Goal: Task Accomplishment & Management: Complete application form

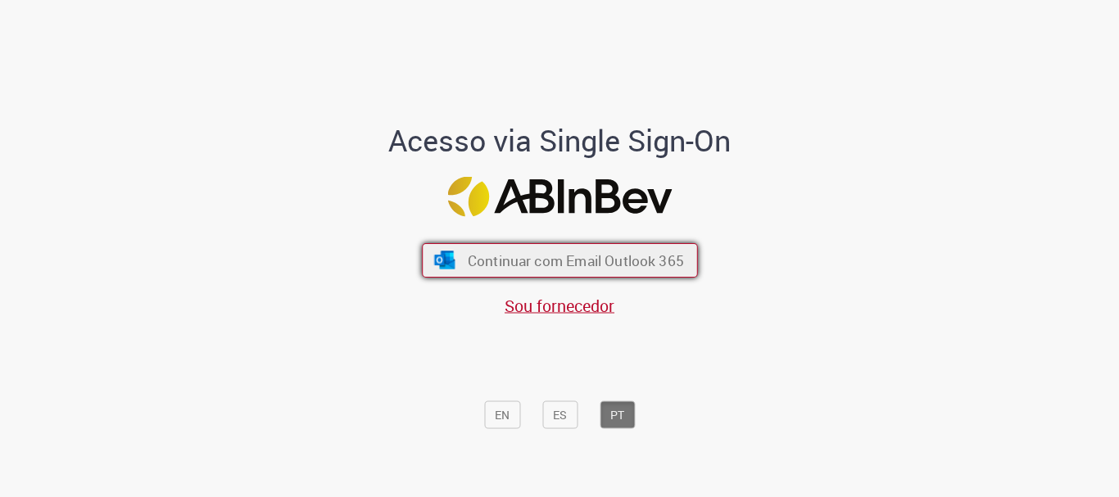
click at [470, 276] on button "Continuar com Email Outlook 365" at bounding box center [560, 260] width 276 height 34
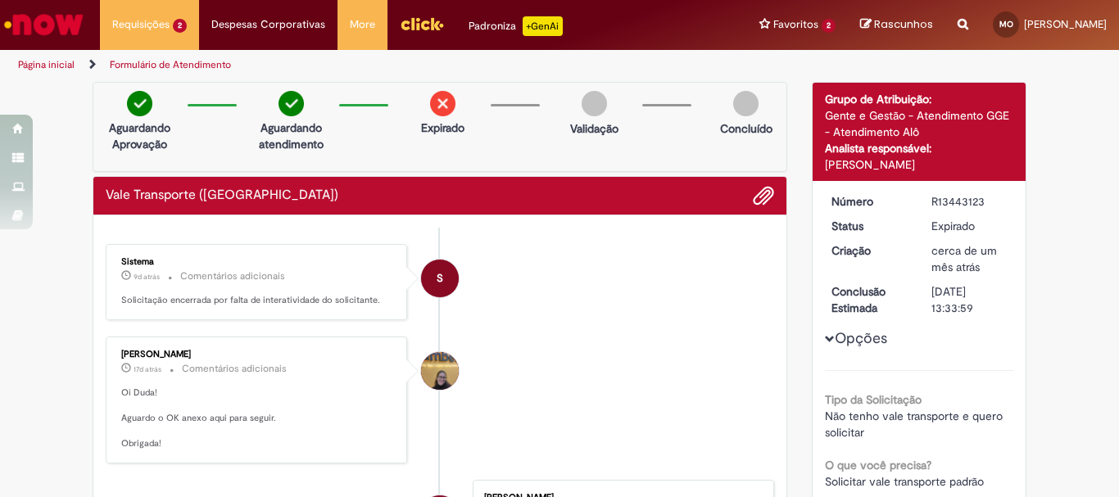
scroll to position [82, 0]
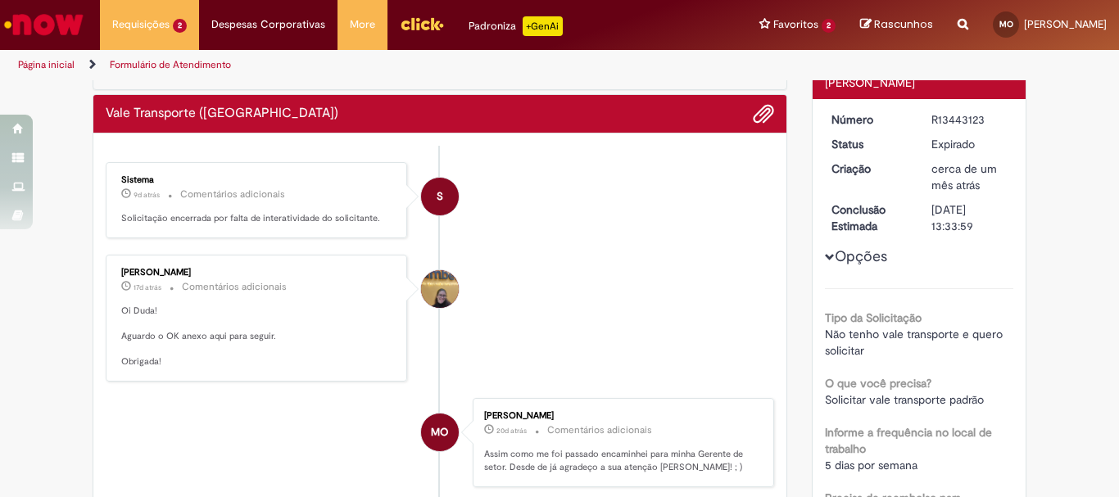
click at [0, 0] on button "Opções" at bounding box center [0, 0] width 0 height 0
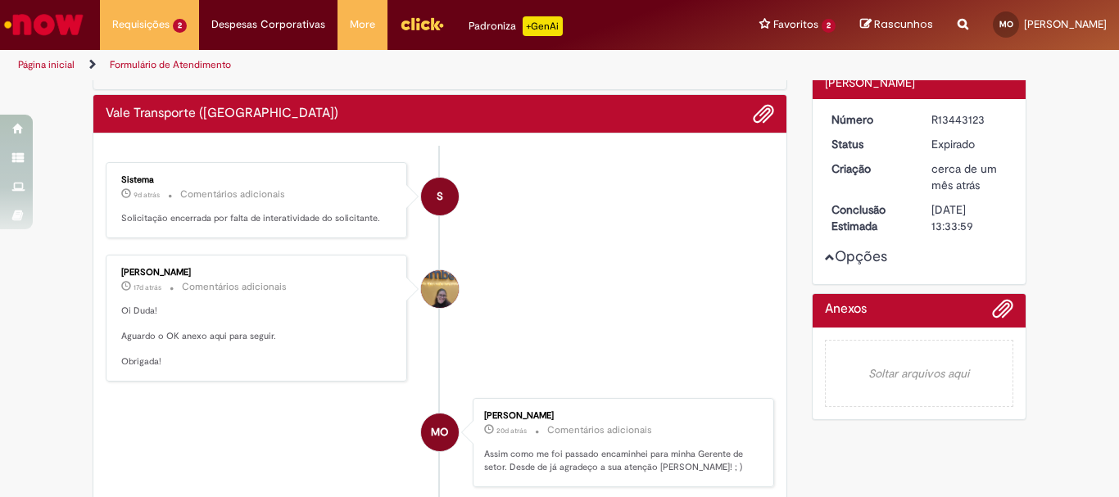
click at [0, 0] on button "Opções" at bounding box center [0, 0] width 0 height 0
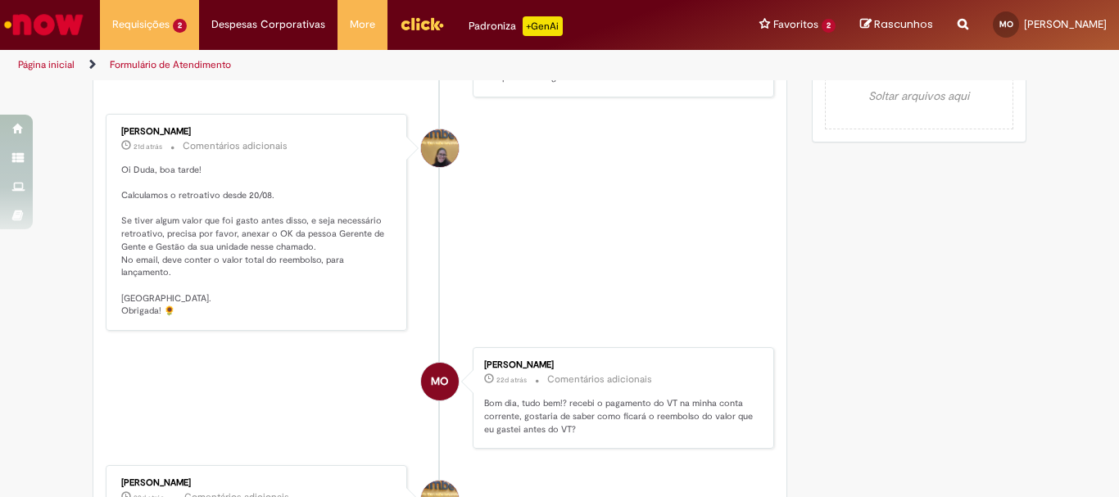
scroll to position [819, 0]
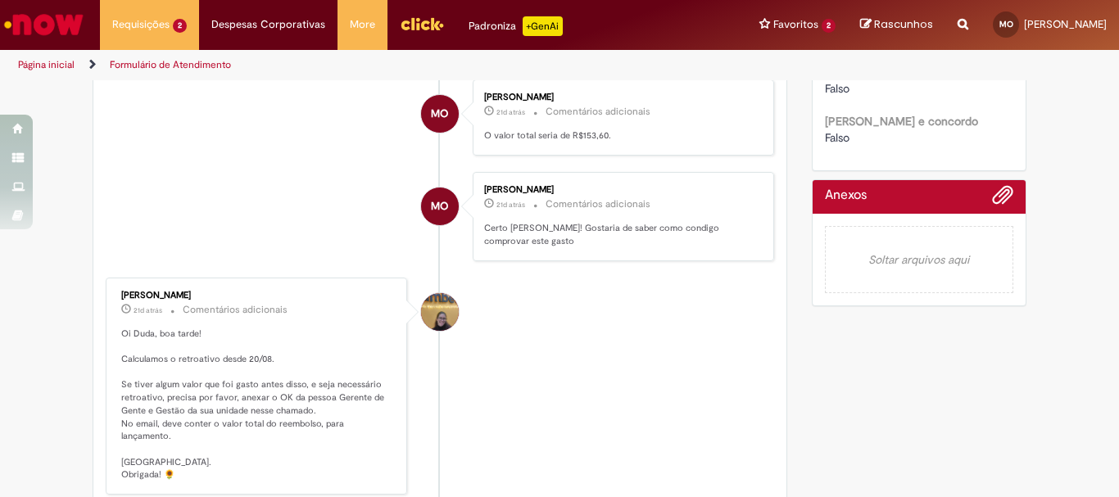
click at [876, 270] on em "Soltar arquivos aqui" at bounding box center [919, 259] width 189 height 67
click at [997, 206] on span "Adicionar anexos" at bounding box center [1003, 196] width 20 height 20
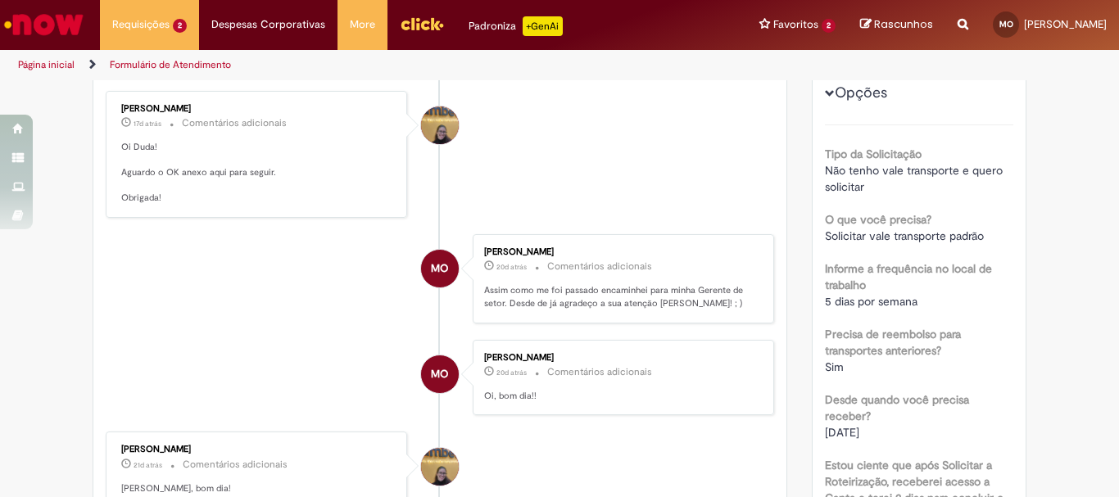
scroll to position [0, 0]
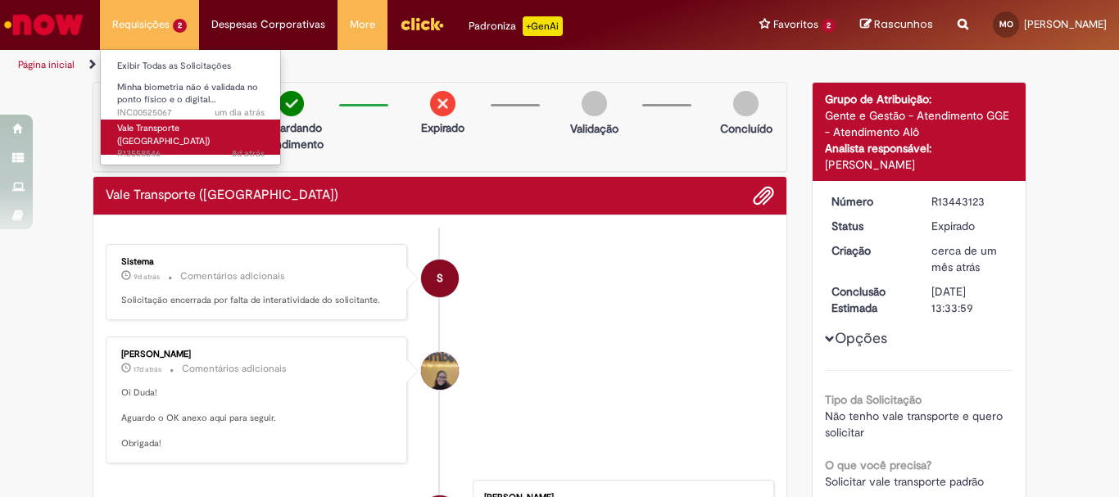
click at [178, 122] on span "Vale Transporte ([GEOGRAPHIC_DATA])" at bounding box center [163, 134] width 93 height 25
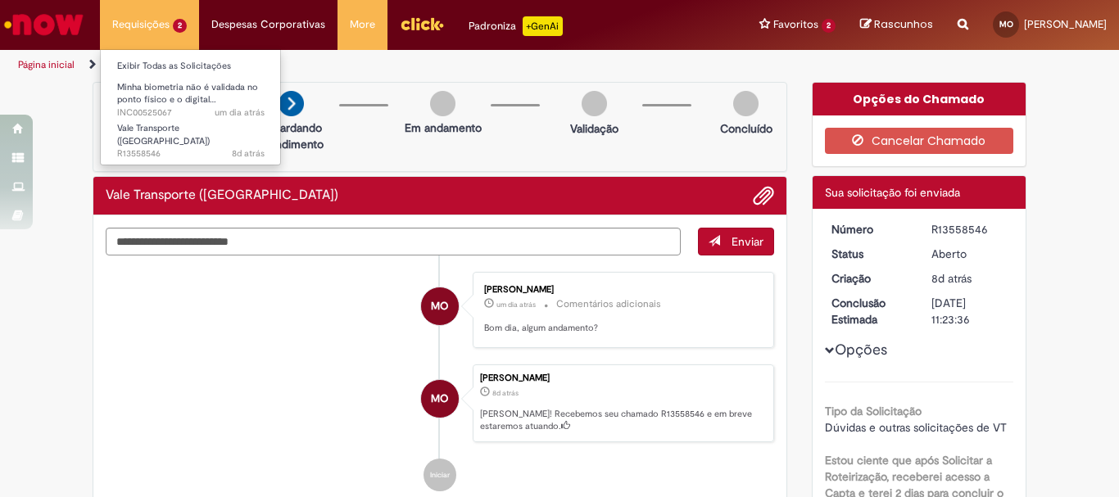
click at [173, 22] on li "Requisições 2 Exibir Todas as Solicitações [PERSON_NAME] biometria não é valida…" at bounding box center [149, 24] width 99 height 49
click at [184, 69] on link "Exibir Todas as Solicitações" at bounding box center [191, 66] width 180 height 18
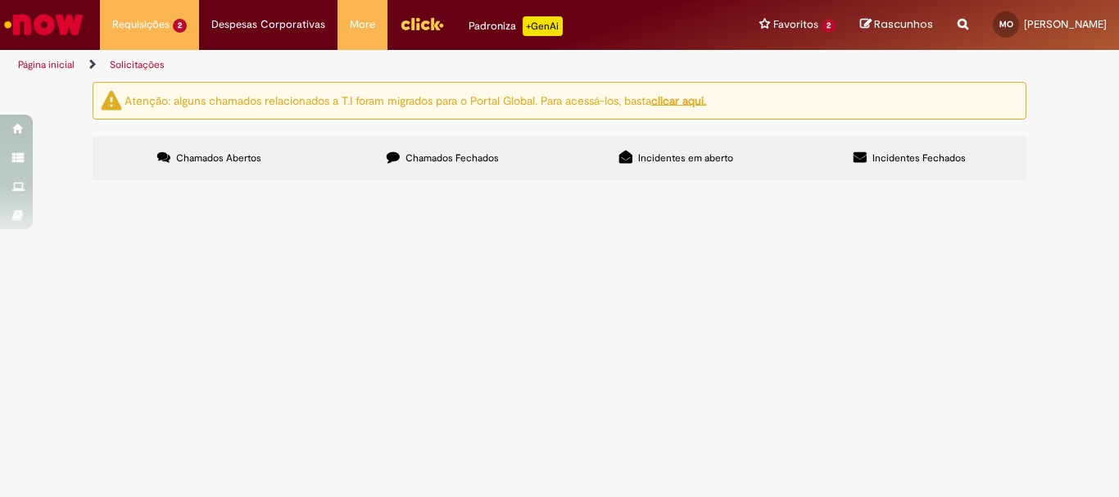
click at [0, 0] on div "Linhas 1 − 1 de 1" at bounding box center [0, 0] width 0 height 0
click at [0, 0] on span "gostaria de solicitar o meu reembolso retroactivo referente ao VT que gastei an…" at bounding box center [0, 0] width 0 height 0
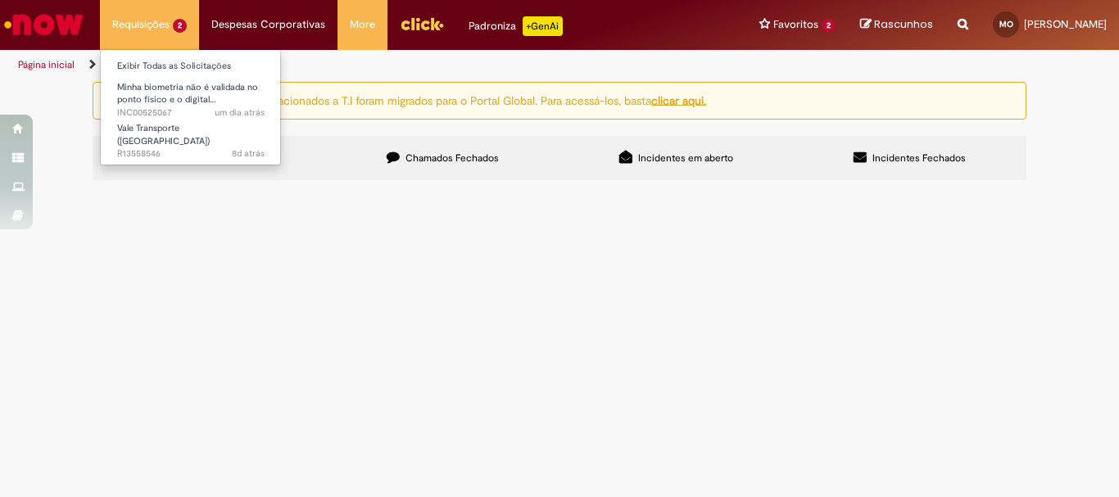
click at [160, 43] on li "Requisições 2 Exibir Todas as Solicitações [PERSON_NAME] biometria não é valida…" at bounding box center [149, 24] width 99 height 49
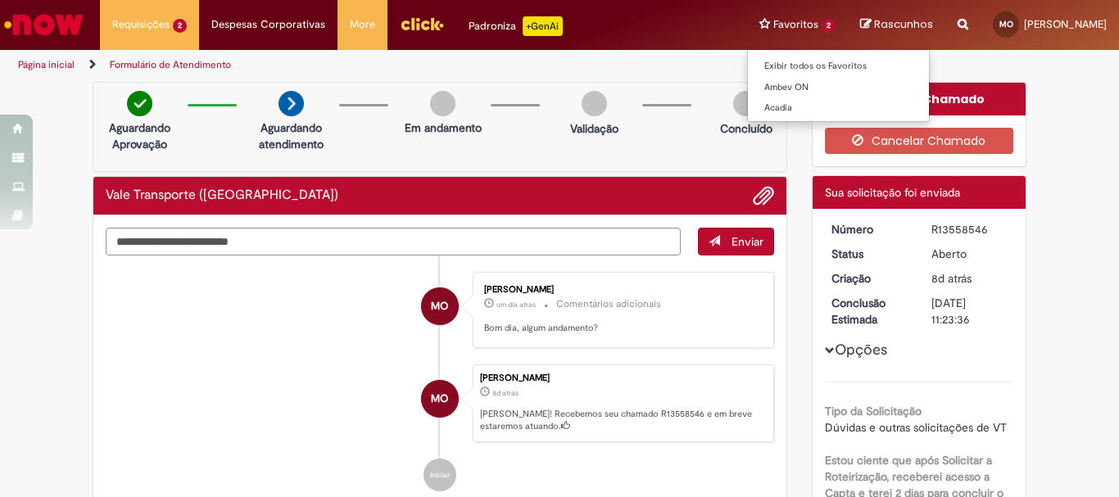
click at [747, 16] on li "Favoritos 2 Exibir todos os Favoritos Ambev ON [GEOGRAPHIC_DATA]" at bounding box center [797, 24] width 101 height 49
click at [747, 22] on li "Favoritos 2 Exibir todos os Favoritos Ambev ON [GEOGRAPHIC_DATA]" at bounding box center [797, 24] width 101 height 49
click at [747, 25] on li "Favoritos 2 Exibir todos os Favoritos Ambev ON [GEOGRAPHIC_DATA]" at bounding box center [797, 24] width 101 height 49
click at [748, 65] on link "Exibir todos os Favoritos" at bounding box center [838, 66] width 181 height 18
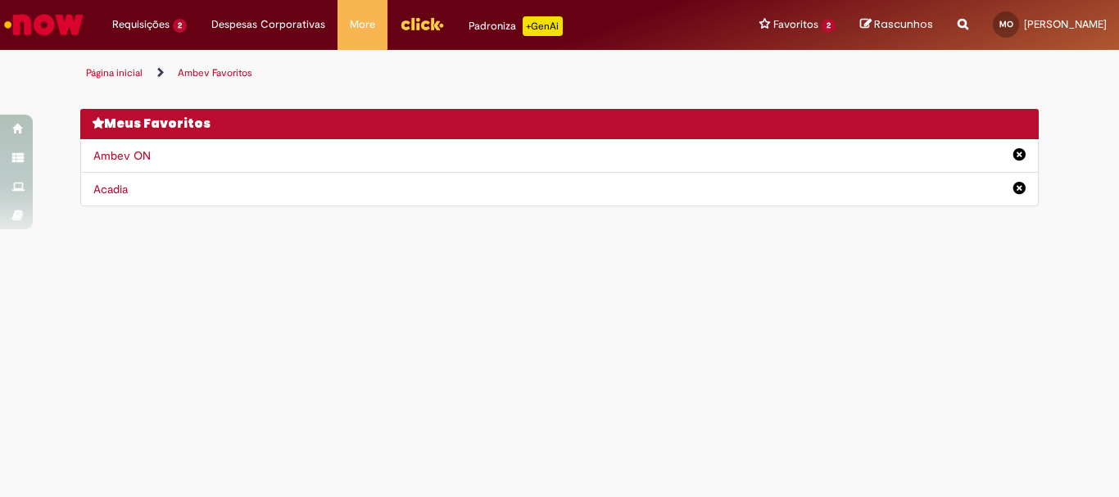
click at [284, 163] on div "Ambev ON" at bounding box center [559, 156] width 959 height 34
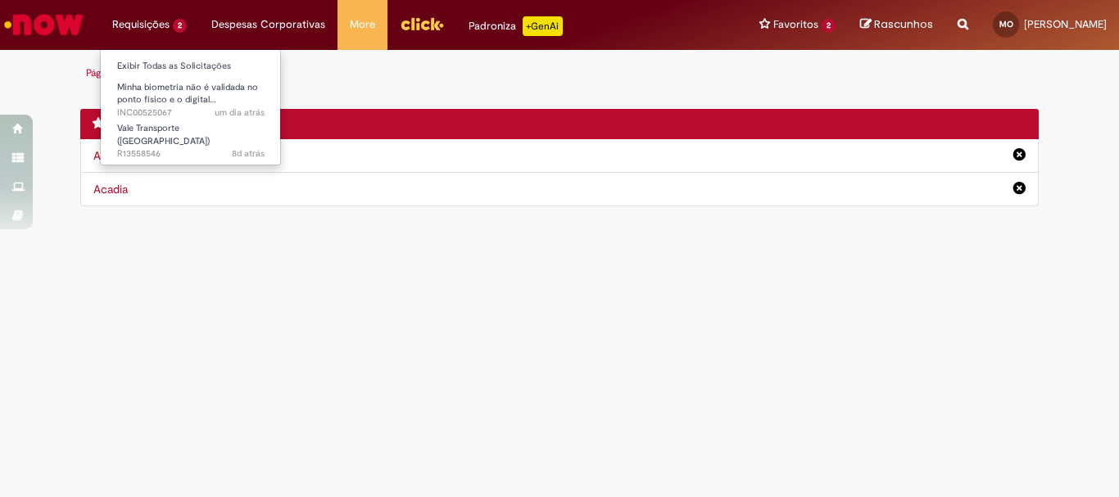
click at [140, 13] on li "Requisições 2 Exibir Todas as Solicitações [PERSON_NAME] biometria não é valida…" at bounding box center [149, 24] width 99 height 49
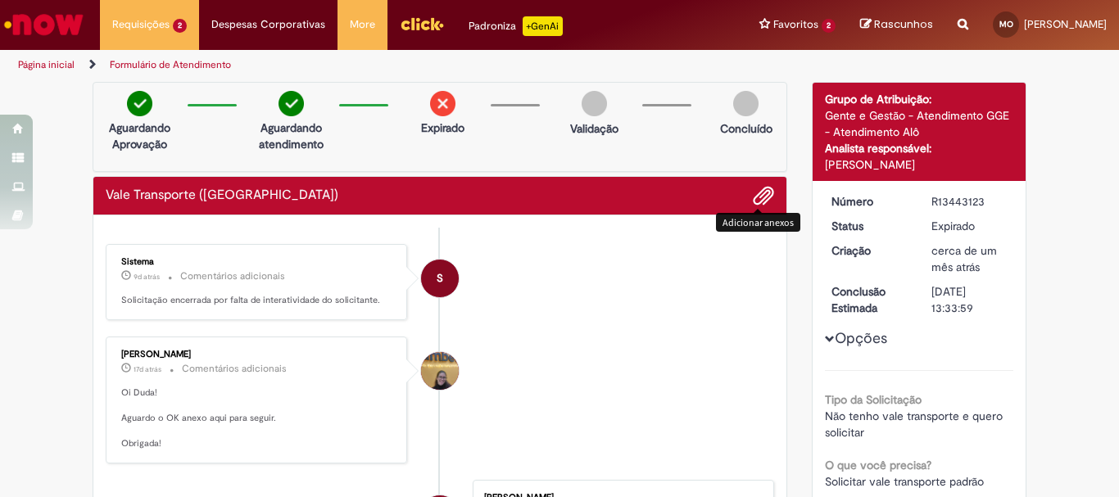
click at [754, 204] on span "Adicionar anexos" at bounding box center [764, 197] width 20 height 20
